Goal: Navigation & Orientation: Find specific page/section

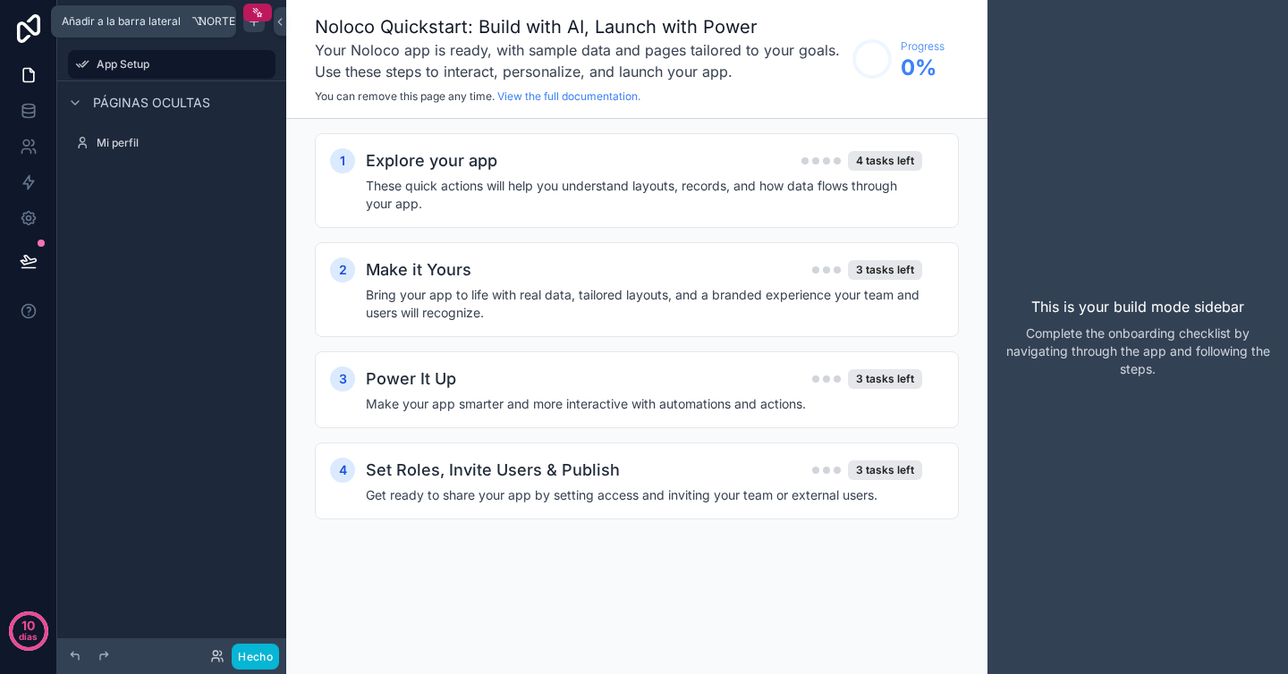
click at [250, 25] on icon "contenido desplazable" at bounding box center [254, 21] width 14 height 14
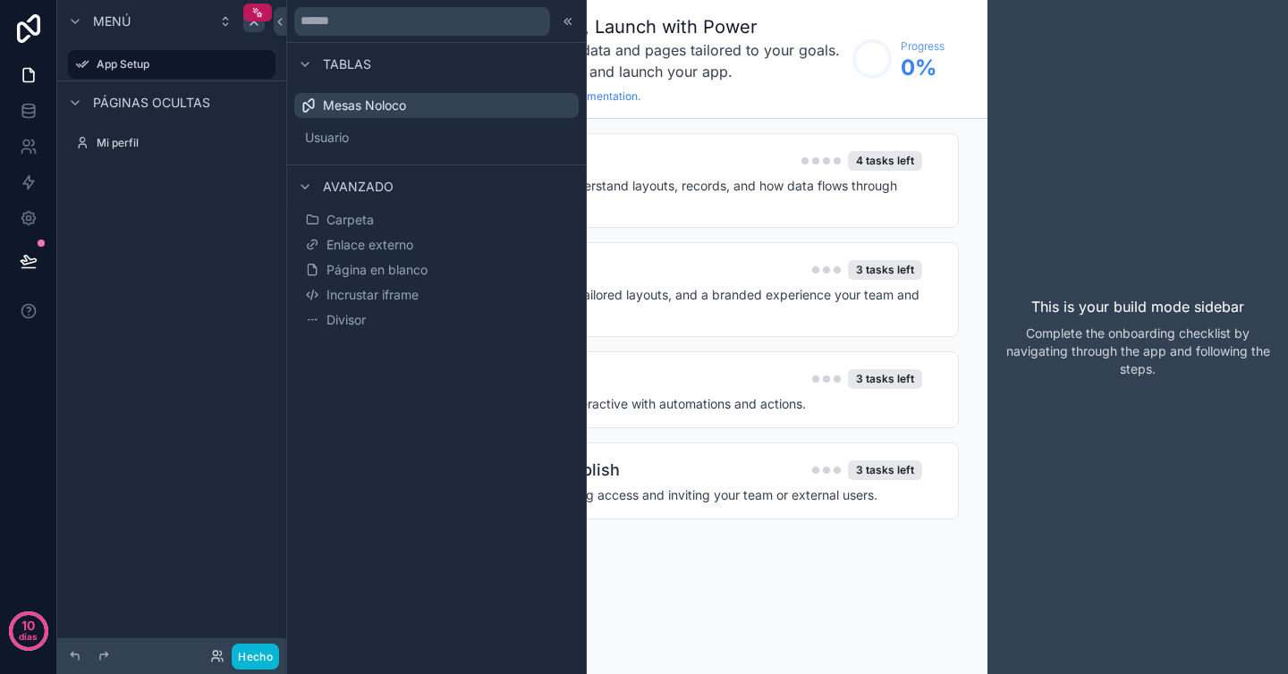
click at [138, 224] on div "Menú App Setup Páginas ocultas Mi perfil" at bounding box center [171, 326] width 229 height 653
click at [35, 225] on icon at bounding box center [29, 218] width 18 height 18
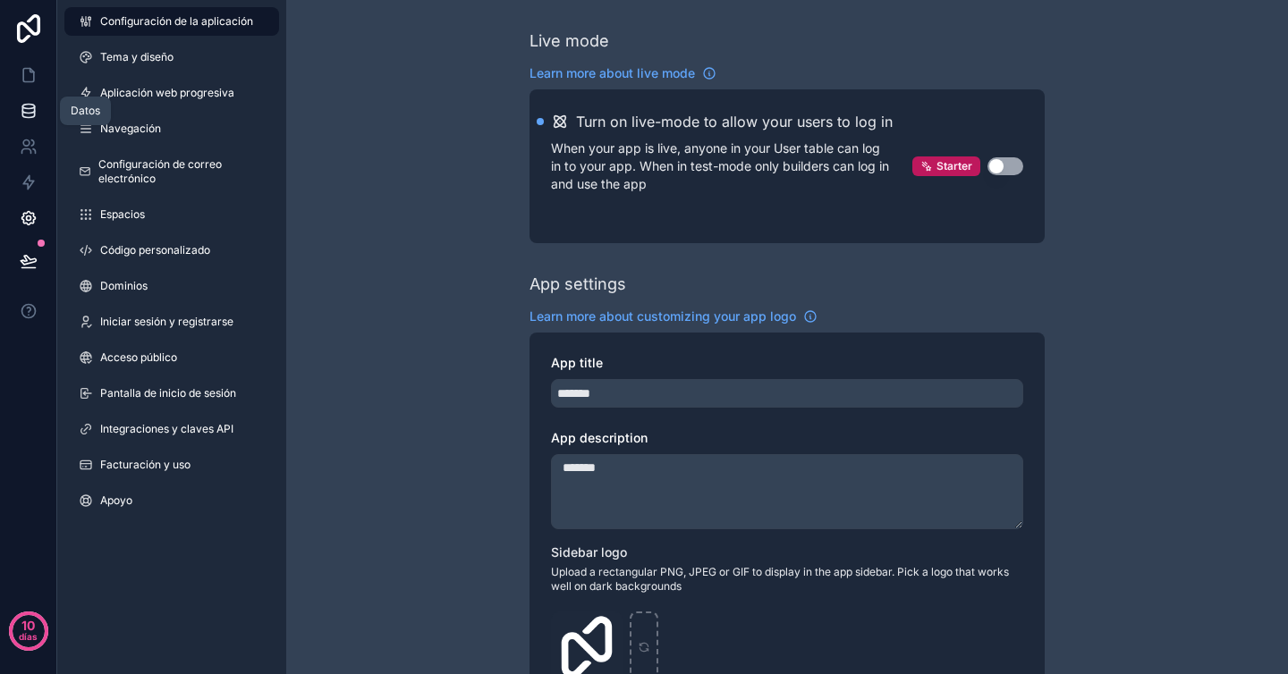
click at [34, 109] on icon at bounding box center [28, 109] width 12 height 7
